Goal: Navigation & Orientation: Find specific page/section

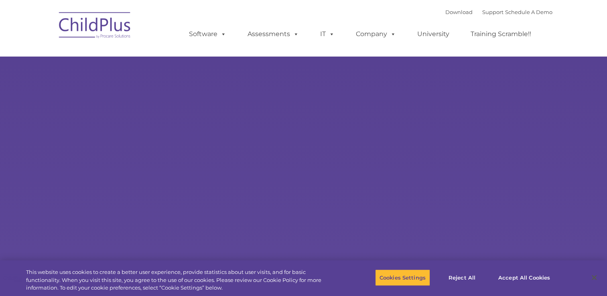
select select "MEDIUM"
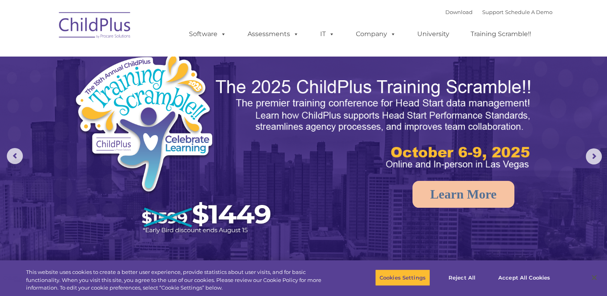
click at [98, 26] on img at bounding box center [95, 26] width 80 height 40
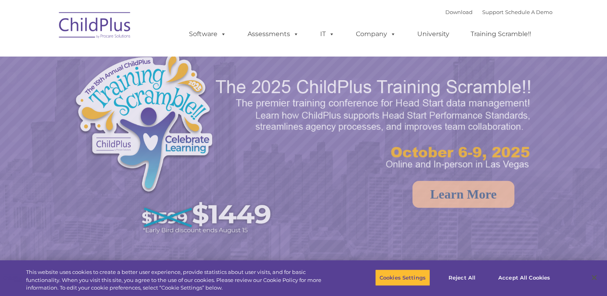
select select "MEDIUM"
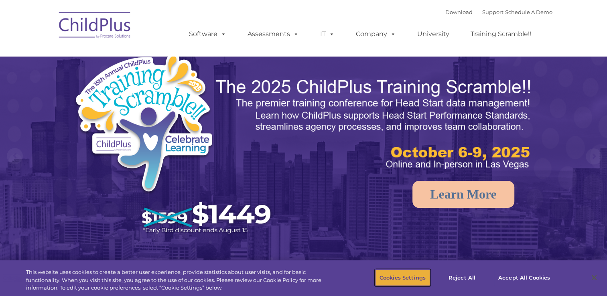
click at [419, 276] on button "Cookies Settings" at bounding box center [402, 277] width 55 height 17
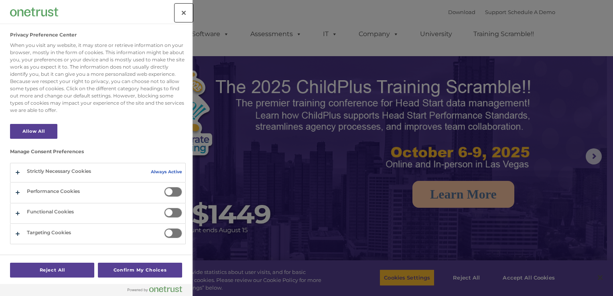
click at [182, 17] on button "Close" at bounding box center [184, 13] width 18 height 18
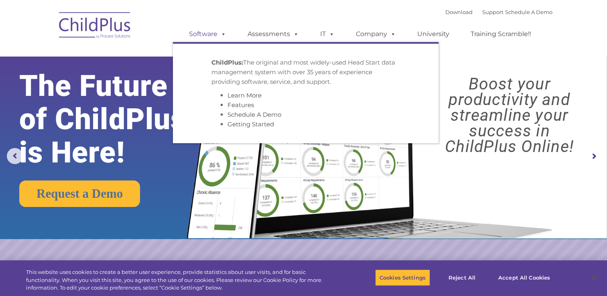
click at [205, 36] on link "Software" at bounding box center [207, 34] width 53 height 16
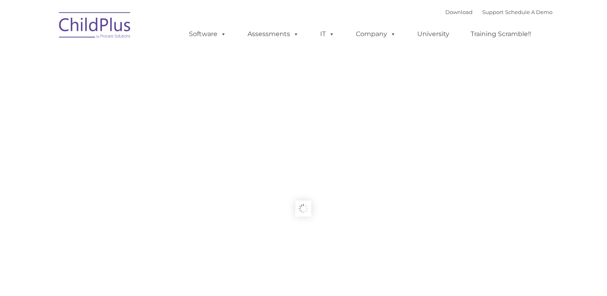
type input ""
